Goal: Task Accomplishment & Management: Use online tool/utility

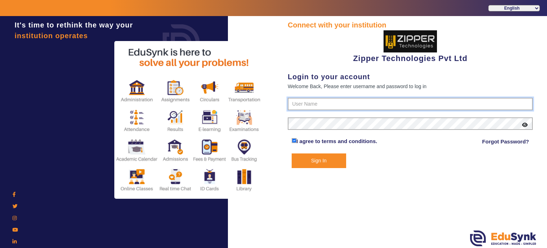
click at [315, 102] on input "text" at bounding box center [410, 104] width 245 height 13
type input "1008790000"
click at [292, 153] on button "Sign In" at bounding box center [319, 160] width 55 height 15
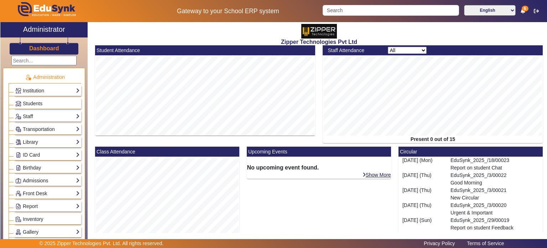
click at [271, 24] on div "Zipper Technologies Pvt Ltd" at bounding box center [319, 33] width 455 height 23
click at [272, 33] on div "Zipper Technologies Pvt Ltd" at bounding box center [319, 33] width 455 height 23
click at [347, 33] on div "Zipper Technologies Pvt Ltd" at bounding box center [319, 33] width 455 height 23
click at [378, 38] on div "Zipper Technologies Pvt Ltd" at bounding box center [319, 33] width 455 height 23
click at [276, 31] on div "Zipper Technologies Pvt Ltd" at bounding box center [319, 33] width 455 height 23
